Goal: Task Accomplishment & Management: Complete application form

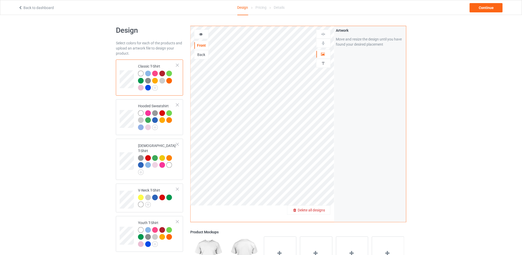
click at [323, 209] on span "Delete all designs" at bounding box center [311, 210] width 27 height 4
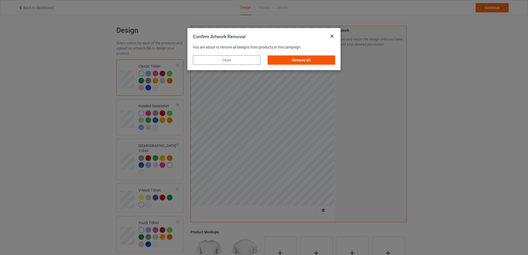
click at [318, 58] on div "Remove all" at bounding box center [302, 59] width 68 height 9
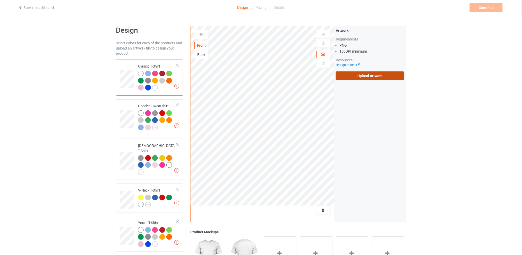
click at [358, 75] on label "Upload Artwork" at bounding box center [370, 75] width 68 height 9
click at [0, 0] on input "Upload Artwork" at bounding box center [0, 0] width 0 height 0
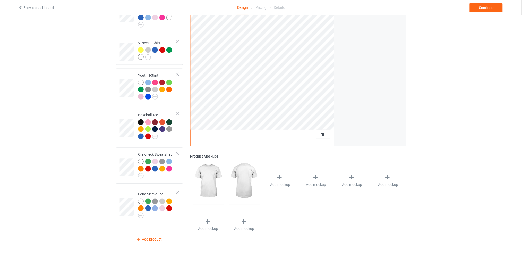
scroll to position [10, 0]
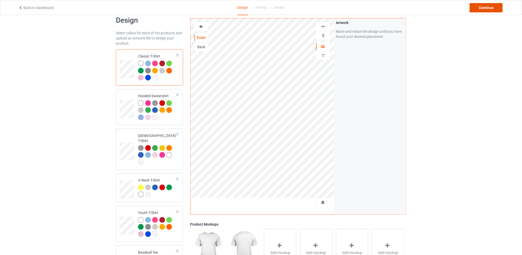
drag, startPoint x: 477, startPoint y: 9, endPoint x: 468, endPoint y: 40, distance: 33.1
click at [468, 40] on div "Back to dashboard Design Pricing Details Continue Design Select colors for each…" at bounding box center [261, 200] width 522 height 391
click at [178, 210] on div at bounding box center [178, 212] width 4 height 4
click at [488, 8] on div "Continue" at bounding box center [486, 7] width 33 height 9
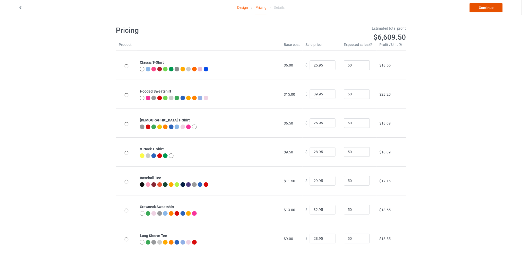
click at [487, 8] on link "Continue" at bounding box center [486, 7] width 33 height 9
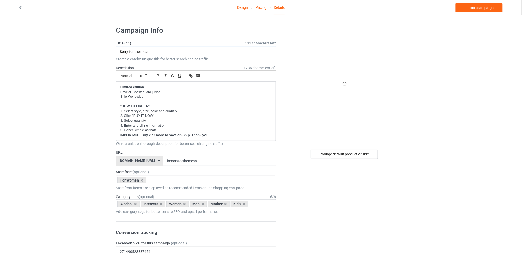
drag, startPoint x: 176, startPoint y: 52, endPoint x: 83, endPoint y: 52, distance: 93.1
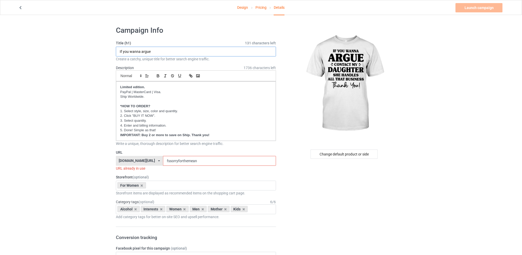
type input "If you wanna argue"
drag, startPoint x: 204, startPoint y: 160, endPoint x: 151, endPoint y: 160, distance: 53.1
click at [151, 160] on div "[DOMAIN_NAME][URL] [DOMAIN_NAME][URL] [DOMAIN_NAME][URL] [DOMAIN_NAME][URL] 5d7…" at bounding box center [196, 161] width 160 height 10
drag, startPoint x: 213, startPoint y: 161, endPoint x: 155, endPoint y: 165, distance: 57.4
click at [155, 165] on div "[DOMAIN_NAME][URL] [DOMAIN_NAME][URL] [DOMAIN_NAME][URL] [DOMAIN_NAME][URL] 5d7…" at bounding box center [196, 161] width 160 height 10
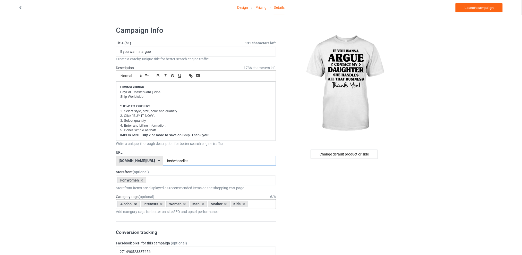
type input "fsshehandles"
click at [136, 204] on icon at bounding box center [136, 203] width 3 height 3
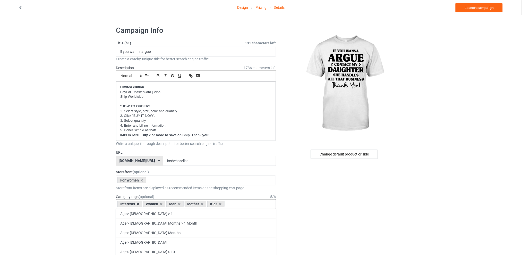
click at [138, 203] on icon at bounding box center [138, 203] width 3 height 3
click at [153, 204] on icon at bounding box center [154, 203] width 3 height 3
click at [158, 203] on icon at bounding box center [158, 203] width 3 height 3
click at [155, 204] on icon at bounding box center [154, 203] width 3 height 3
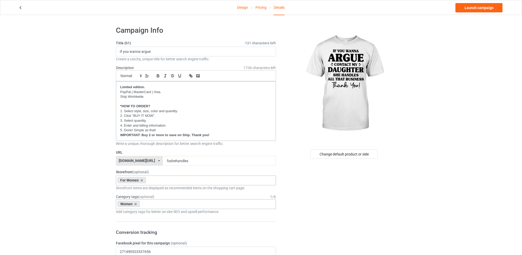
click at [167, 181] on div "For Women Best Sellers Best Friend Sister - Aunt [DATE] For Christmas Sistaaaaa…" at bounding box center [196, 181] width 160 height 10
type input "d"
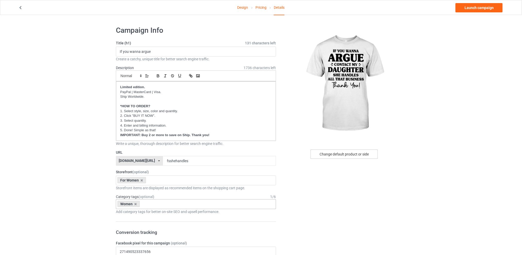
click at [340, 154] on div "Change default product or side" at bounding box center [344, 154] width 67 height 9
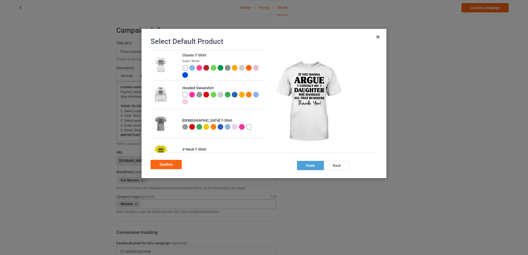
click at [198, 68] on div at bounding box center [199, 68] width 6 height 6
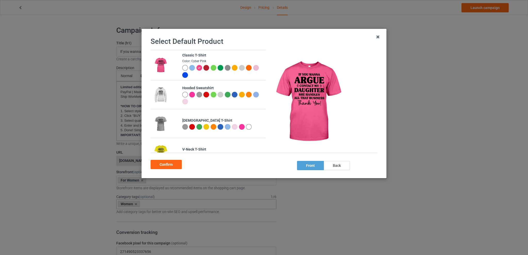
click at [240, 127] on div at bounding box center [242, 127] width 6 height 6
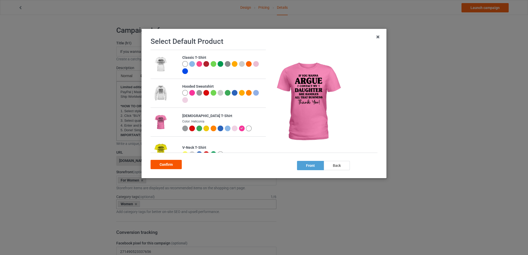
click at [164, 165] on div "Confirm" at bounding box center [166, 164] width 31 height 9
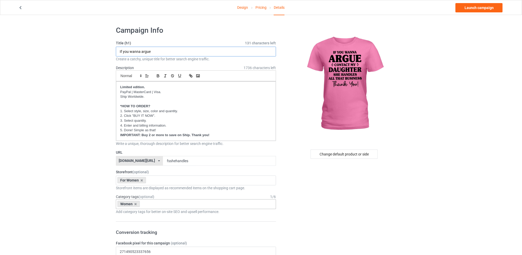
drag, startPoint x: 163, startPoint y: 52, endPoint x: 56, endPoint y: 54, distance: 107.5
type input "If you wanna argue contact my daughter"
drag, startPoint x: 197, startPoint y: 161, endPoint x: 161, endPoint y: 162, distance: 36.6
click at [161, 162] on div "[DOMAIN_NAME][URL] [DOMAIN_NAME][URL] [DOMAIN_NAME][URL] [DOMAIN_NAME][URL] 5d7…" at bounding box center [196, 161] width 160 height 10
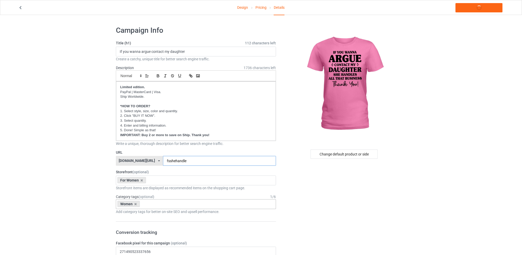
type input "fsshehandles"
click at [473, 9] on link "Launch campaign" at bounding box center [479, 7] width 47 height 9
